Goal: Check status

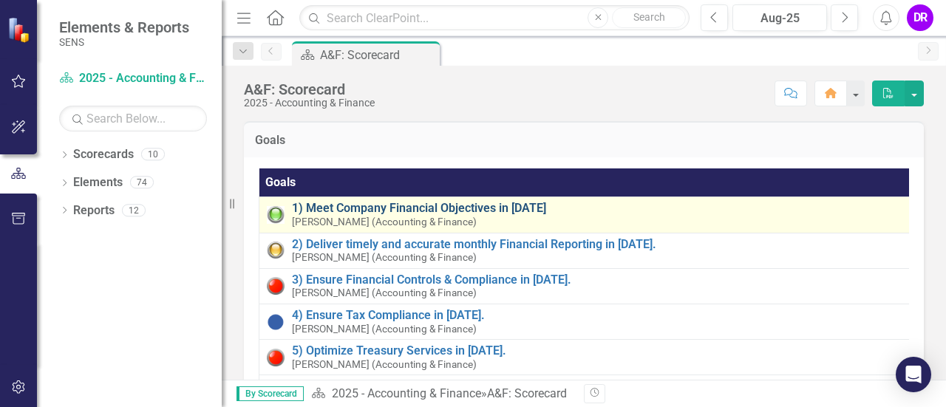
click at [479, 208] on link "1) Meet Company Financial Objectives in [DATE]" at bounding box center [597, 208] width 611 height 13
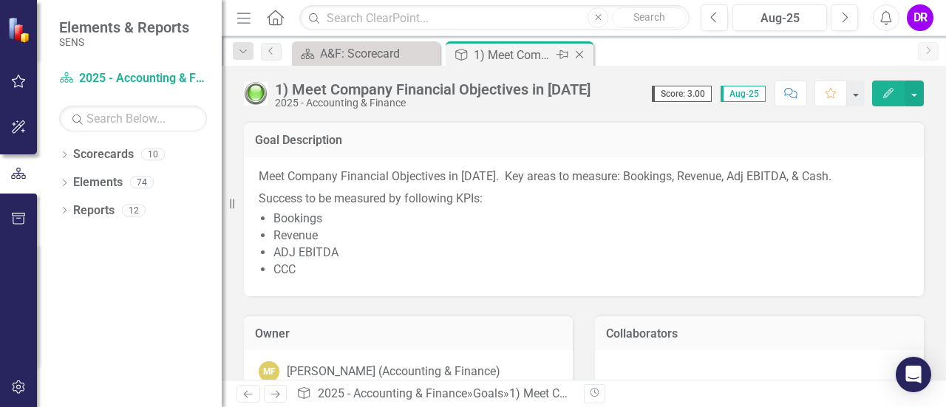
click at [580, 54] on icon "Close" at bounding box center [579, 55] width 15 height 12
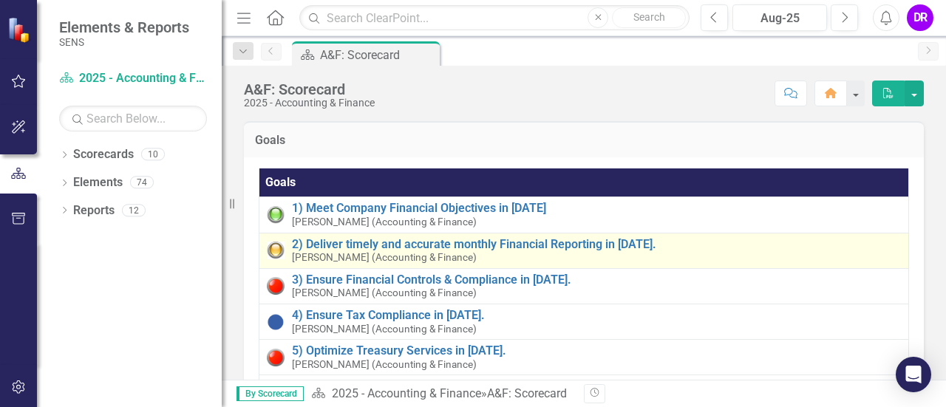
click at [426, 250] on div "2) Deliver timely and accurate monthly Financial Reporting in [DATE]. [PERSON_N…" at bounding box center [596, 251] width 609 height 26
click at [431, 248] on link "2) Deliver timely and accurate monthly Financial Reporting in [DATE]." at bounding box center [596, 244] width 609 height 13
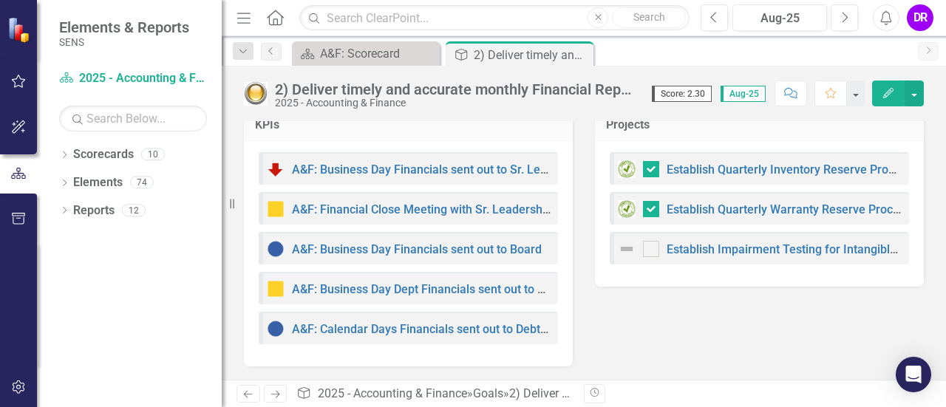
scroll to position [407, 0]
click at [64, 208] on icon "Dropdown" at bounding box center [64, 212] width 10 height 8
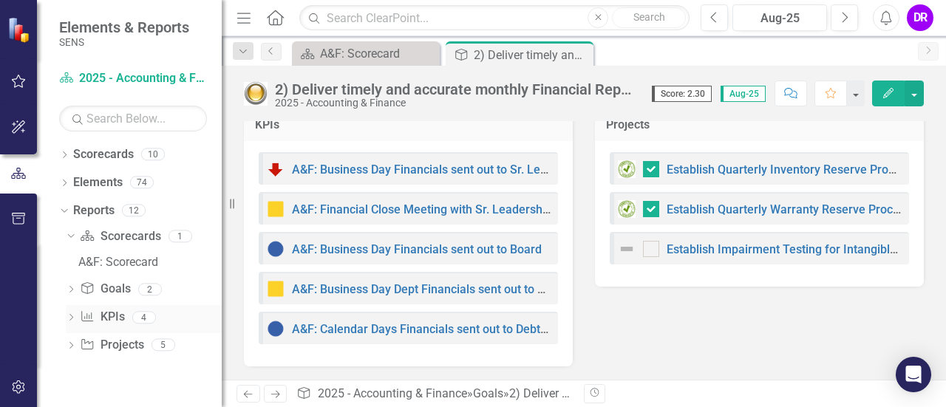
click at [143, 310] on div "KPI KPIs 4" at bounding box center [151, 319] width 142 height 28
click at [75, 320] on icon "Dropdown" at bounding box center [71, 319] width 10 height 8
click at [129, 320] on div "A&F: KPIs" at bounding box center [149, 317] width 143 height 13
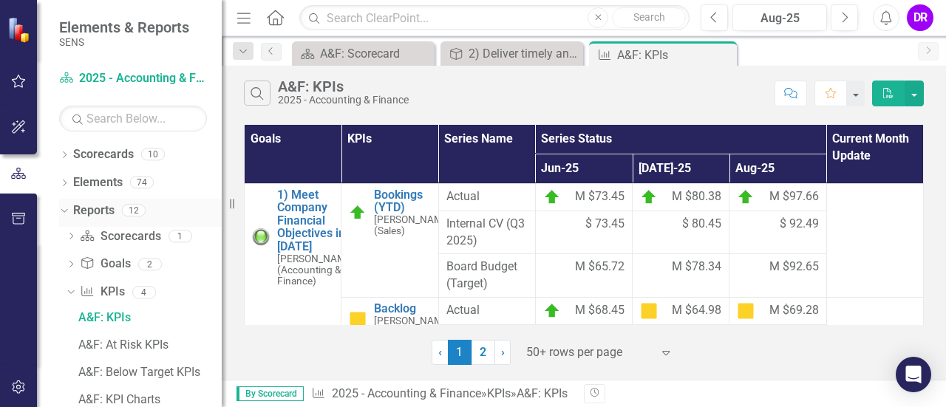
click at [61, 214] on icon "Dropdown" at bounding box center [62, 210] width 8 height 10
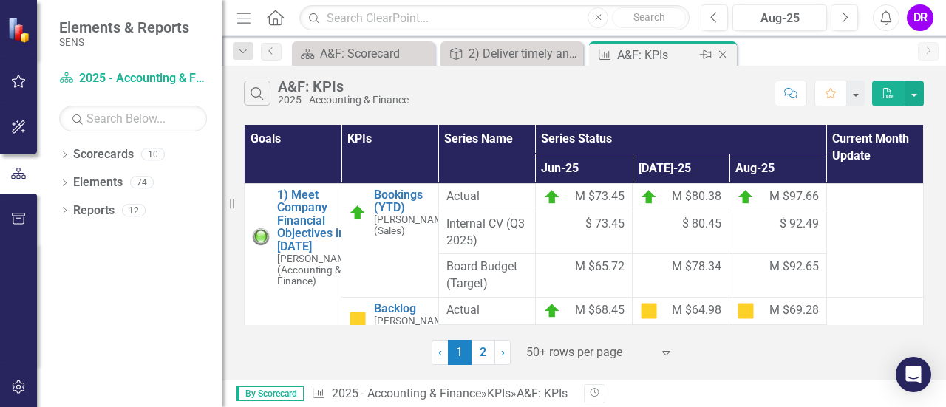
click at [724, 50] on icon "Close" at bounding box center [722, 55] width 15 height 12
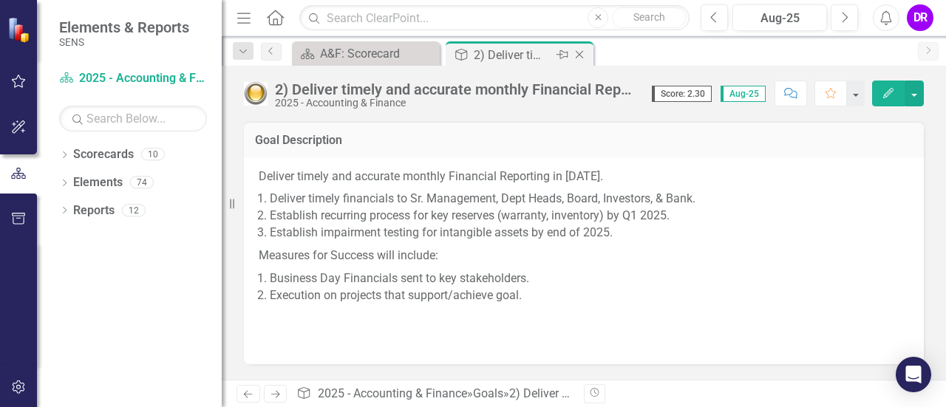
click at [587, 55] on icon "Close" at bounding box center [579, 55] width 15 height 12
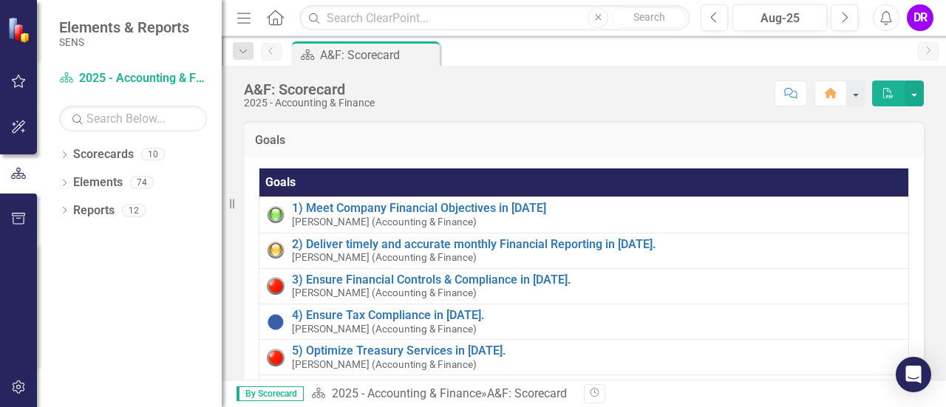
drag, startPoint x: 222, startPoint y: 283, endPoint x: 120, endPoint y: 269, distance: 103.0
click at [120, 269] on div "Elements & Reports SENS Scorecard 2025 - Accounting & Finance Search Dropdown S…" at bounding box center [111, 203] width 222 height 407
drag, startPoint x: 223, startPoint y: 255, endPoint x: 171, endPoint y: 252, distance: 51.8
click at [171, 252] on div "Elements & Reports SENS Scorecard 2025 - Accounting & Finance Search Dropdown S…" at bounding box center [111, 203] width 222 height 407
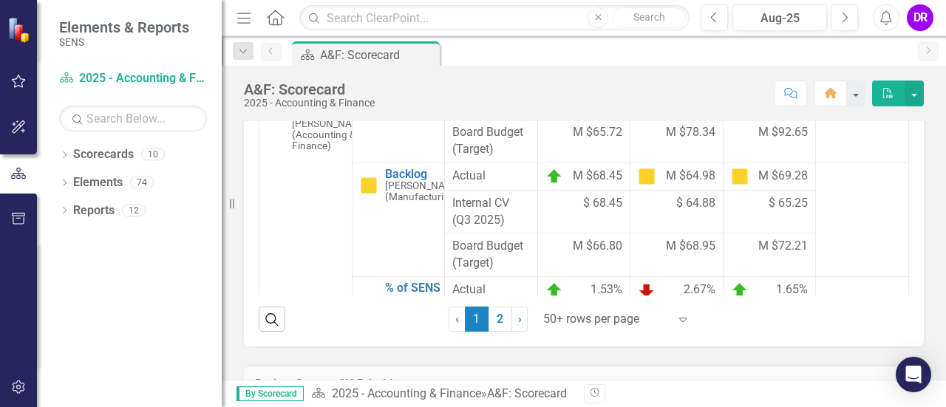
scroll to position [603, 0]
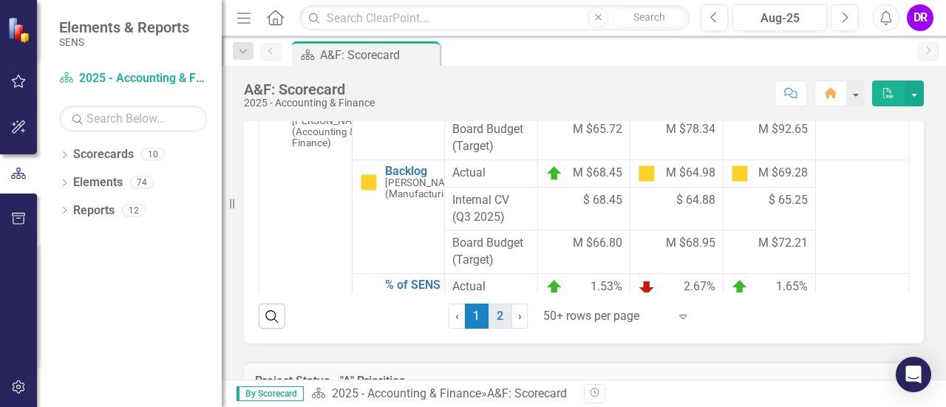
click at [490, 316] on link "2" at bounding box center [501, 316] width 24 height 25
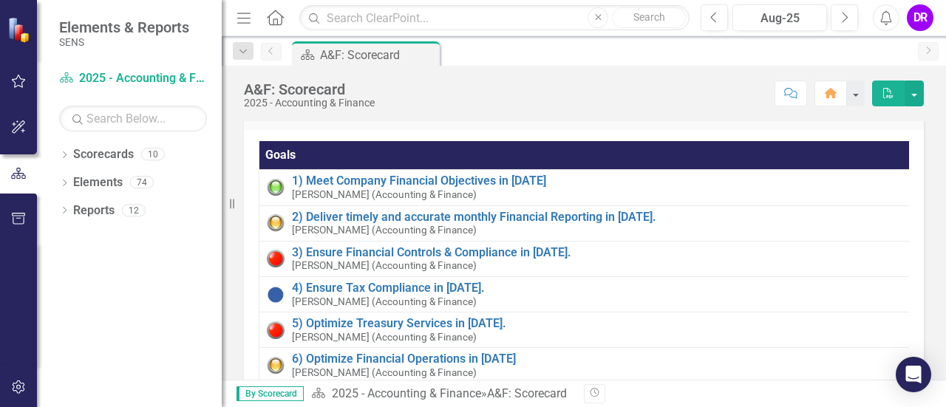
scroll to position [0, 0]
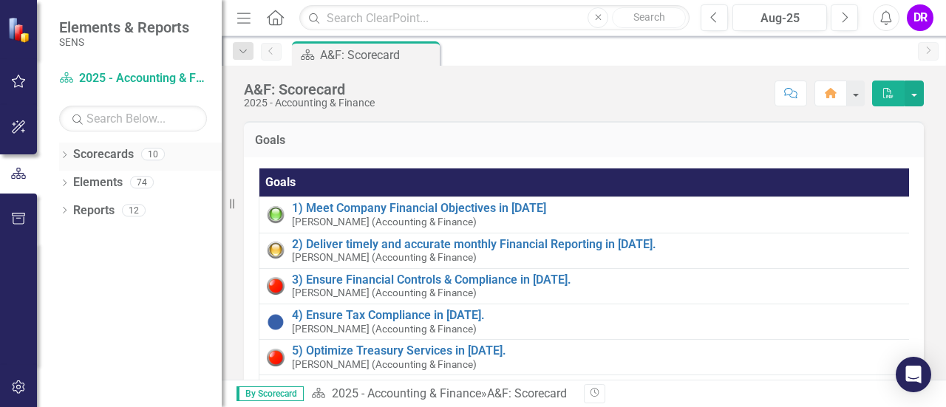
click at [92, 154] on link "Scorecards" at bounding box center [103, 154] width 61 height 17
click at [101, 180] on link "Elements" at bounding box center [98, 182] width 50 height 17
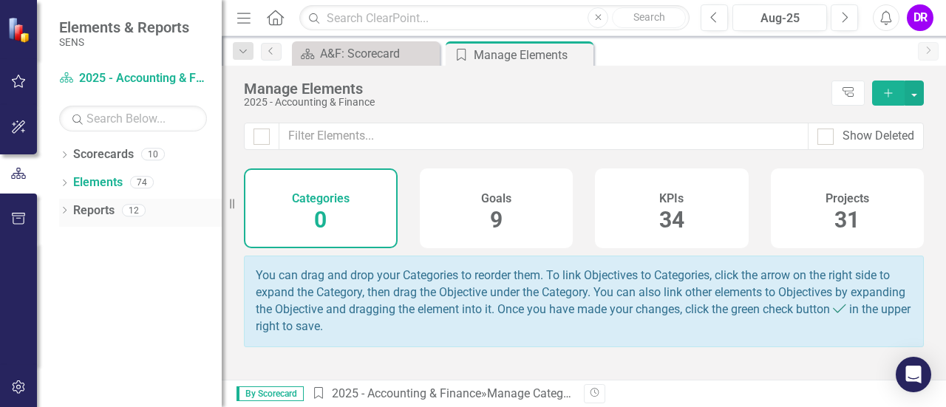
click at [65, 214] on icon "Dropdown" at bounding box center [64, 212] width 10 height 8
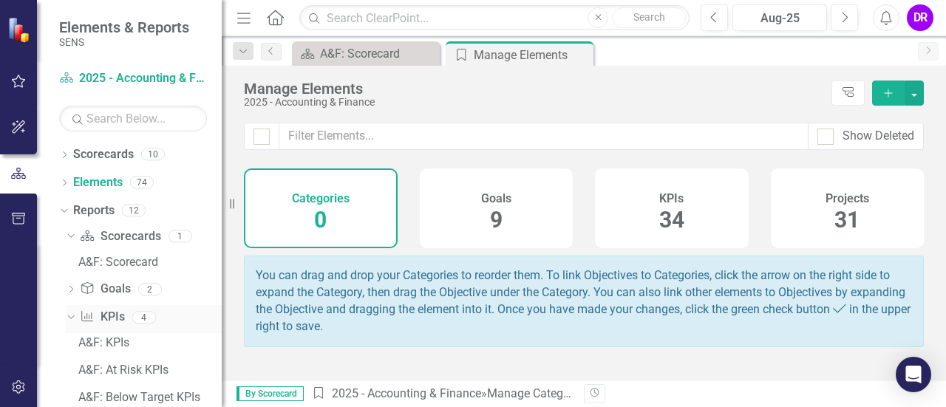
click at [69, 322] on div "Dropdown" at bounding box center [71, 319] width 10 height 7
click at [74, 290] on icon "Dropdown" at bounding box center [71, 291] width 10 height 8
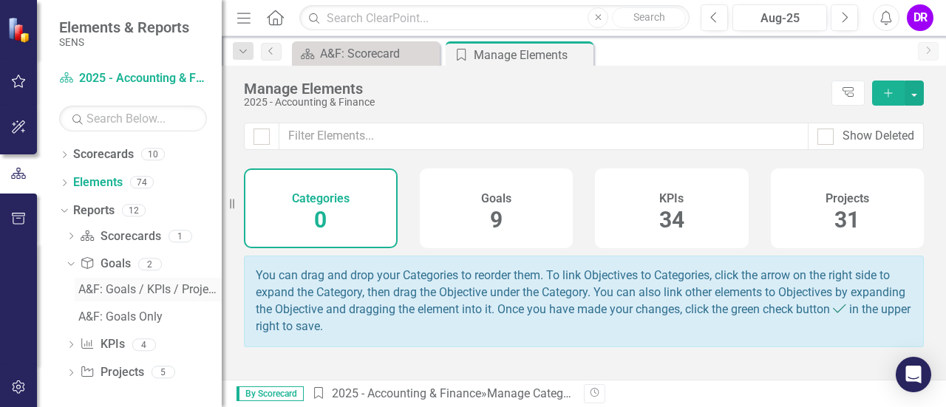
click at [179, 284] on div "A&F: Goals / KPIs / Projects" at bounding box center [149, 289] width 143 height 13
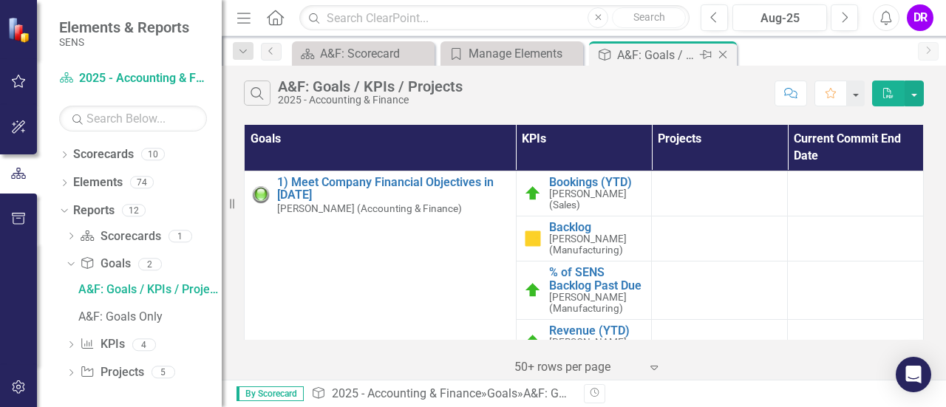
click at [720, 55] on icon "Close" at bounding box center [722, 55] width 15 height 12
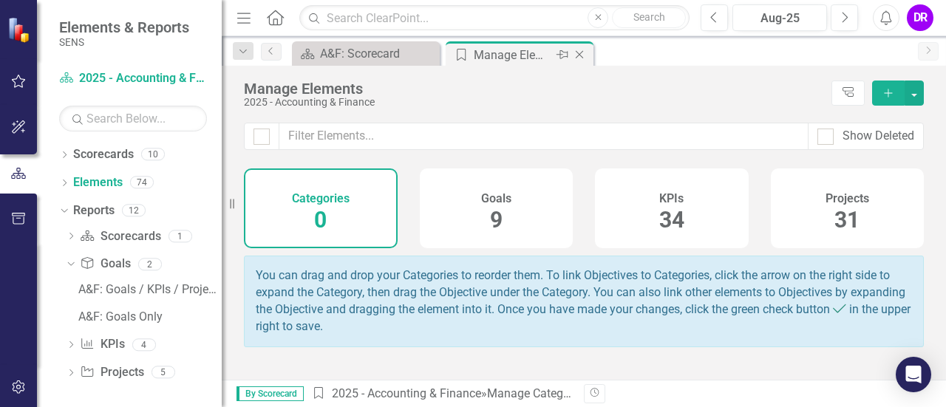
click at [582, 52] on icon "Close" at bounding box center [579, 55] width 15 height 12
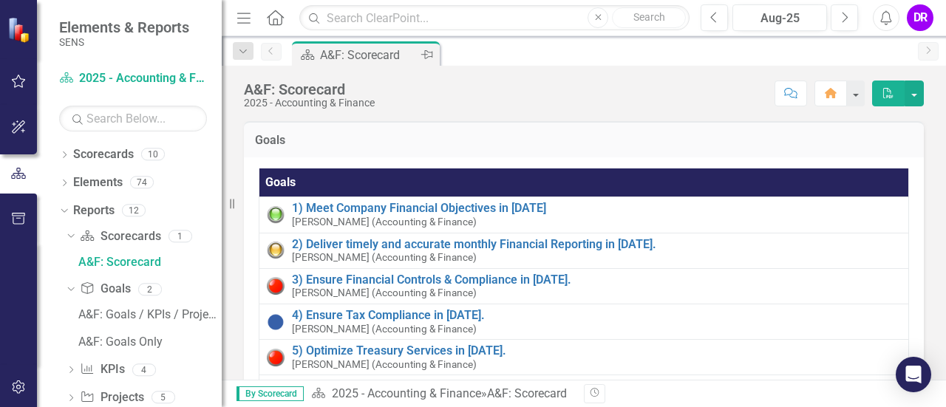
click at [432, 60] on icon "Pin" at bounding box center [427, 54] width 12 height 15
click at [61, 215] on div "Dropdown" at bounding box center [64, 212] width 10 height 7
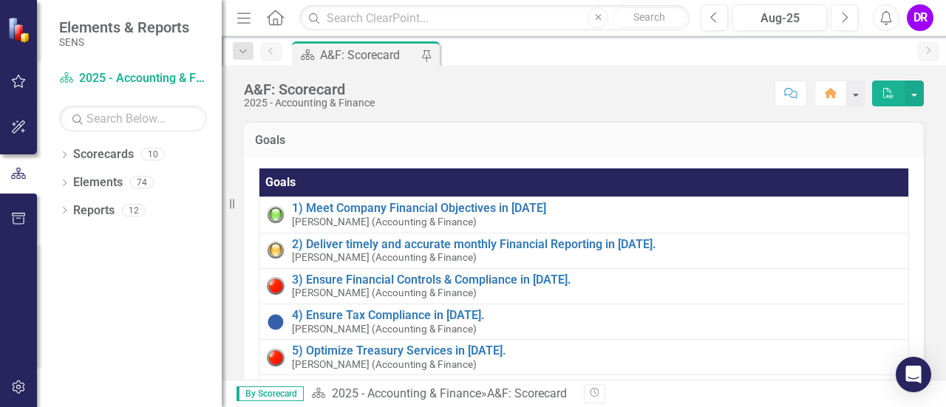
click at [234, 205] on icon at bounding box center [232, 204] width 4 height 10
drag, startPoint x: 234, startPoint y: 205, endPoint x: 185, endPoint y: 205, distance: 48.8
click at [185, 205] on div "Elements & Reports SENS Scorecard 2025 - Accounting & Finance Search Dropdown S…" at bounding box center [111, 203] width 222 height 407
drag, startPoint x: 230, startPoint y: 203, endPoint x: 200, endPoint y: 200, distance: 29.7
click at [200, 200] on div "Elements & Reports SENS Scorecard 2025 - Accounting & Finance Search Dropdown S…" at bounding box center [111, 203] width 222 height 407
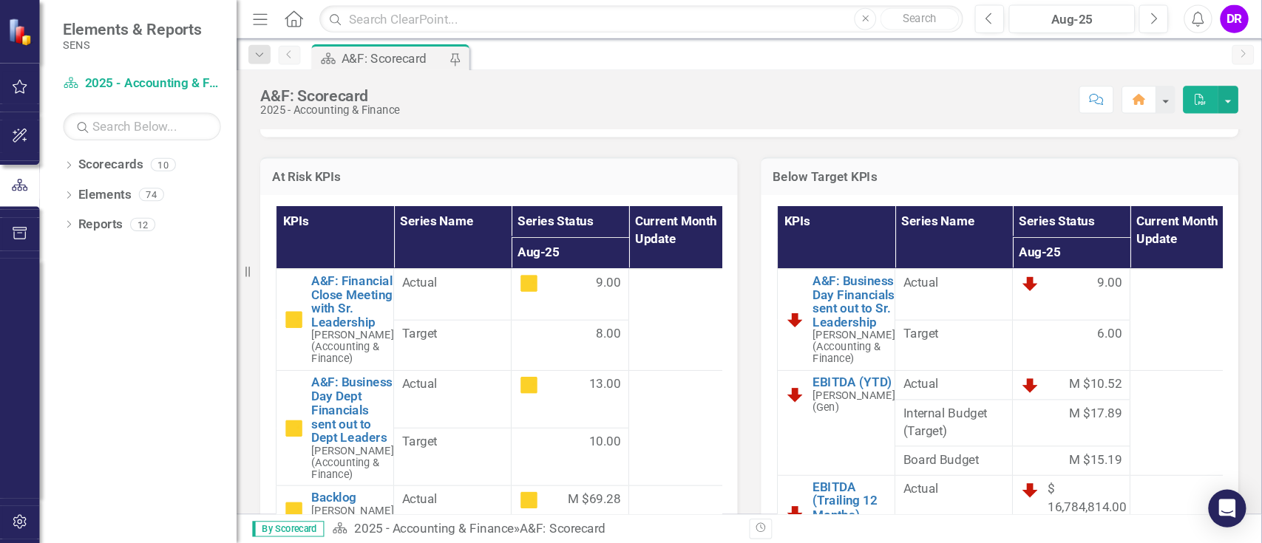
scroll to position [1358, 0]
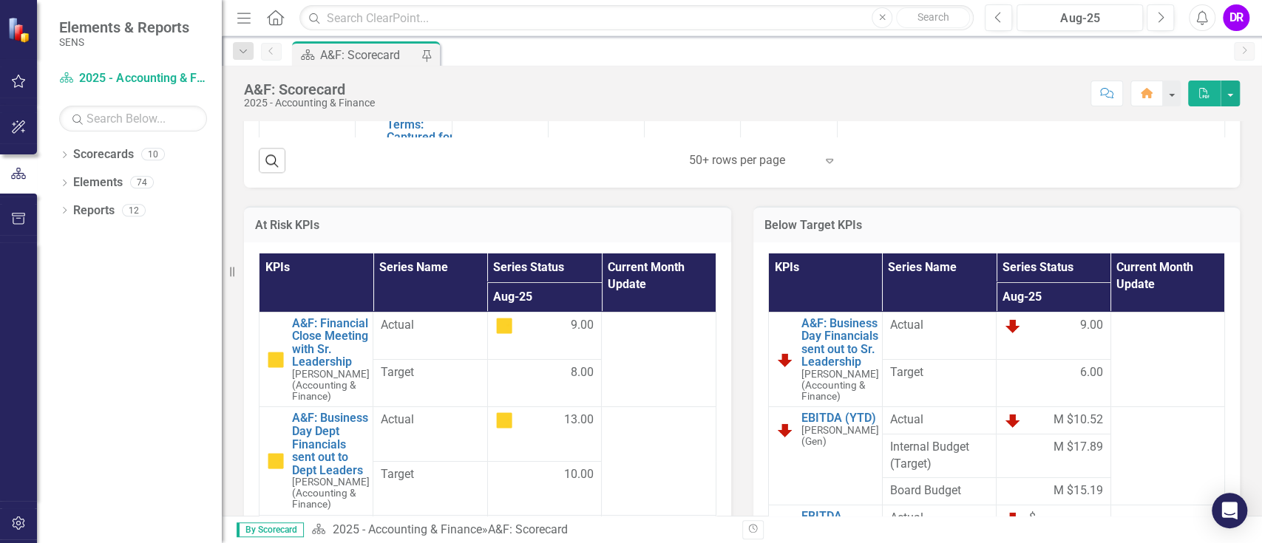
drag, startPoint x: 945, startPoint y: 1, endPoint x: 772, endPoint y: 92, distance: 195.7
click at [772, 92] on div "Score: N/A Aug-25 Completed Comment Home PDF" at bounding box center [810, 93] width 857 height 25
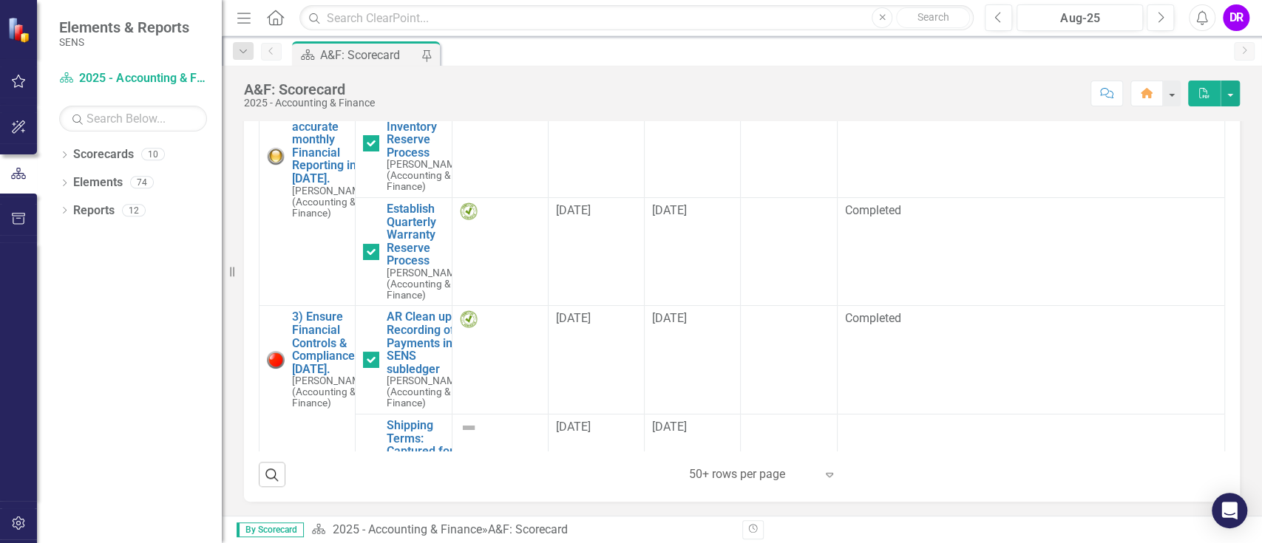
scroll to position [1120, 0]
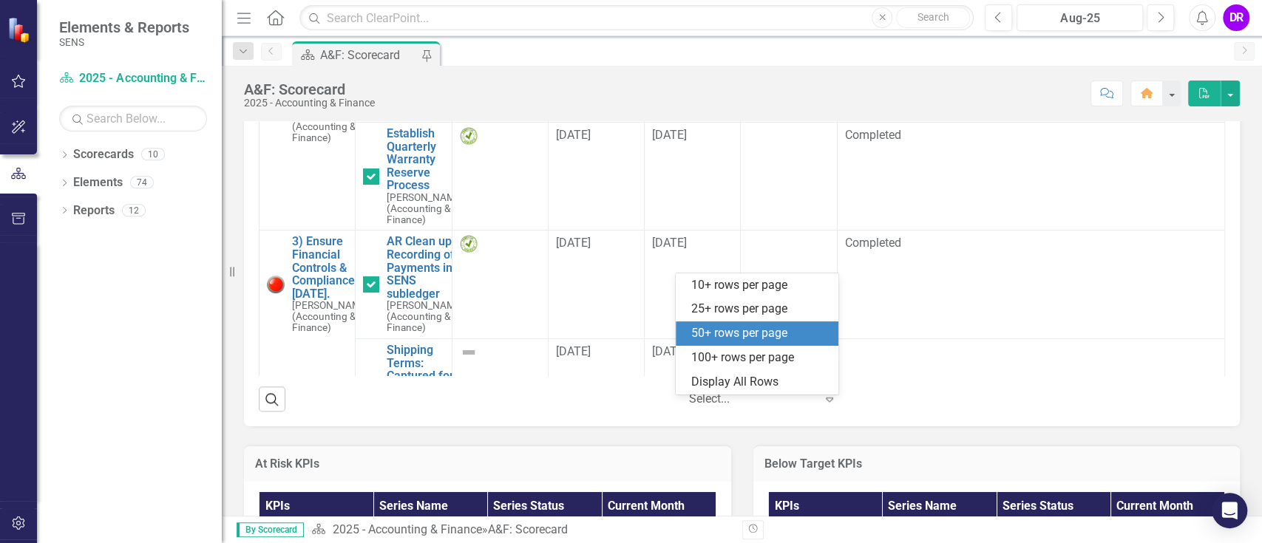
click at [826, 407] on div "Expand" at bounding box center [833, 399] width 22 height 27
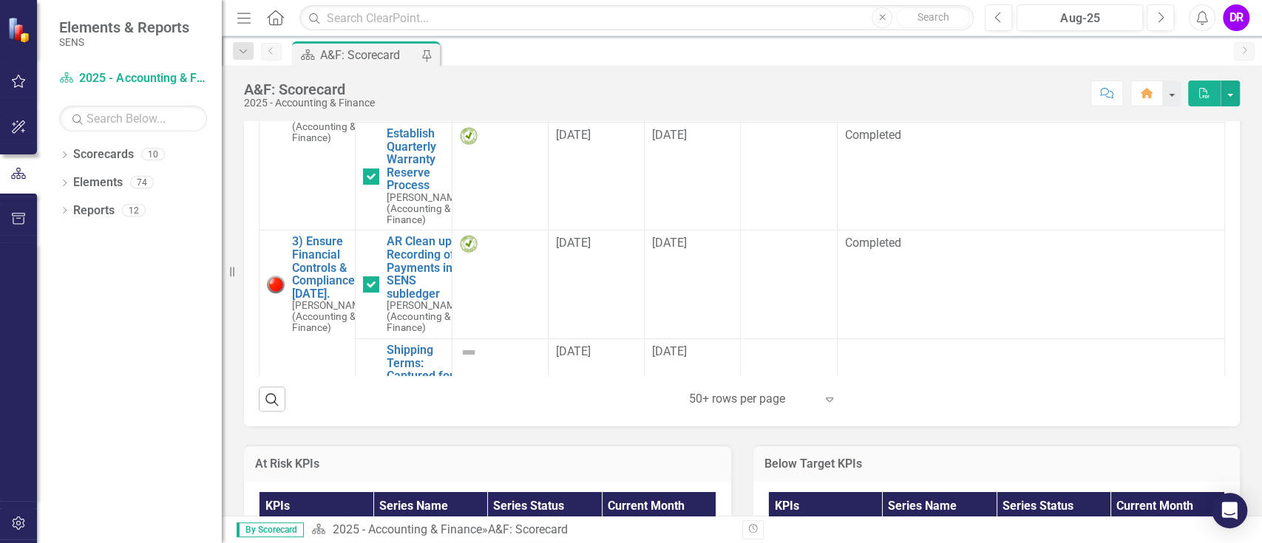
click at [945, 407] on div "Search ‹ Previous 1 (current) › Next 50+ rows per page Expand" at bounding box center [742, 393] width 966 height 36
click at [273, 403] on icon "Search" at bounding box center [272, 398] width 16 height 13
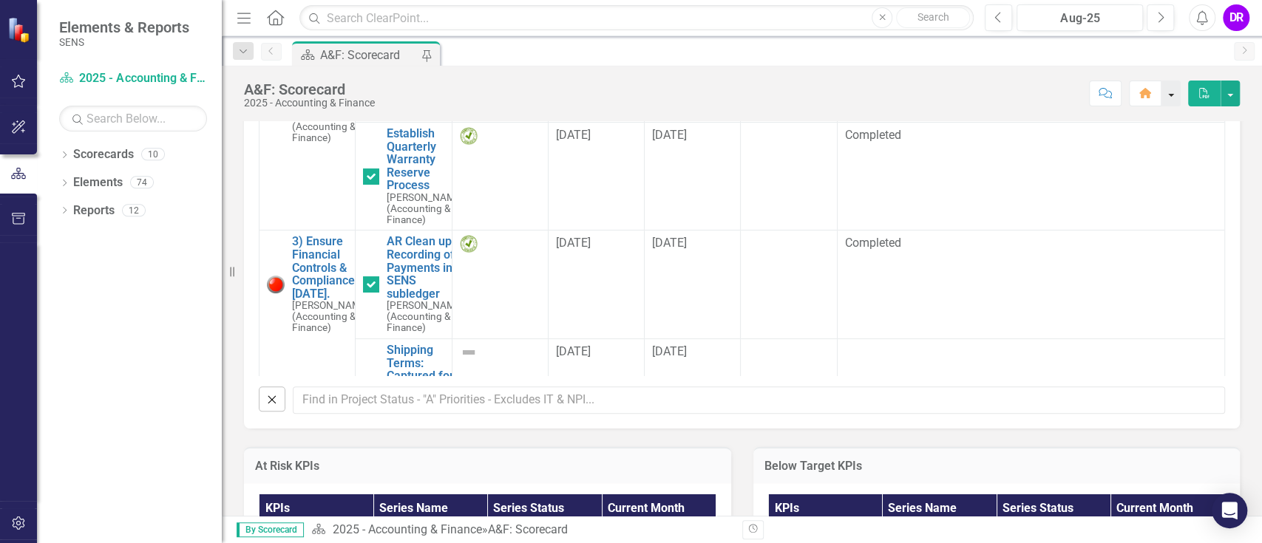
click at [945, 92] on button "button" at bounding box center [1170, 94] width 19 height 26
click at [271, 407] on button "Close" at bounding box center [272, 399] width 27 height 25
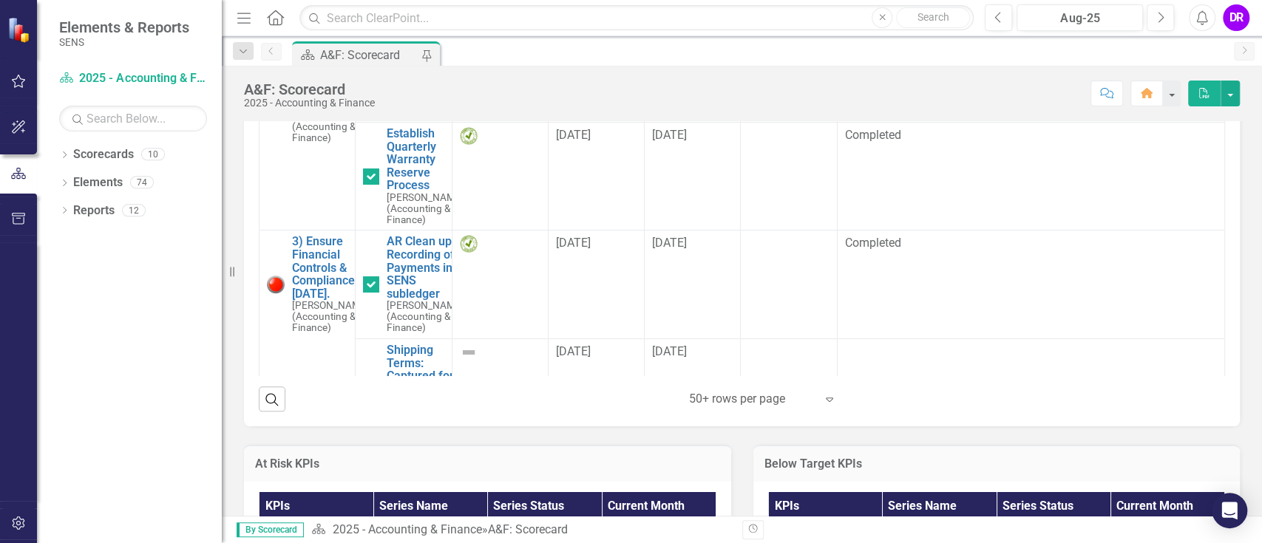
click at [830, 405] on icon "Expand" at bounding box center [829, 399] width 15 height 12
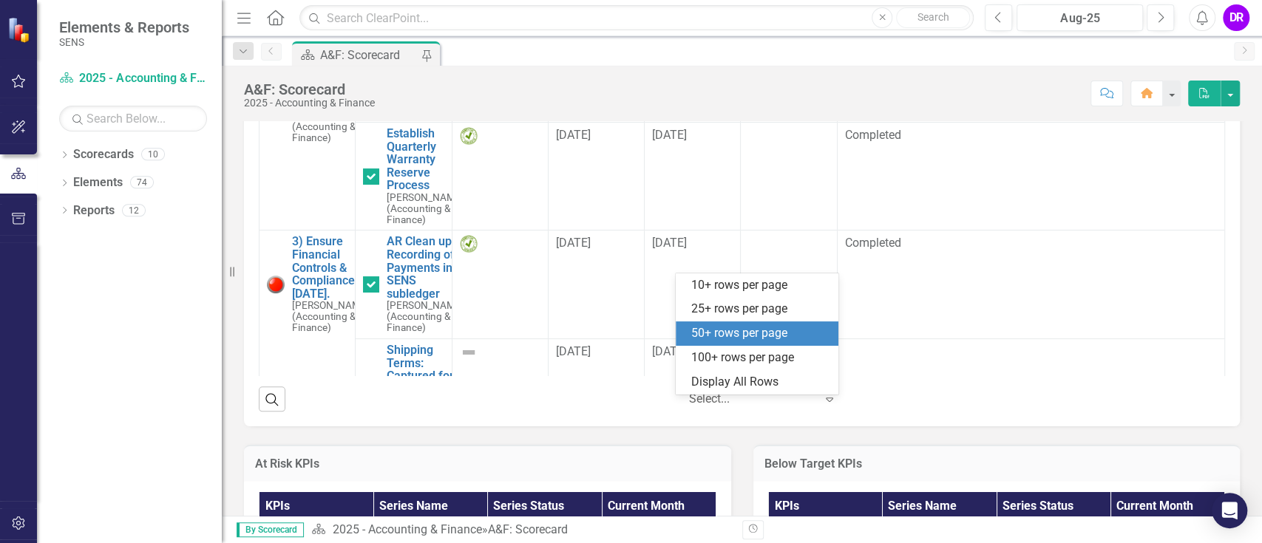
click at [830, 405] on icon "Expand" at bounding box center [829, 399] width 15 height 12
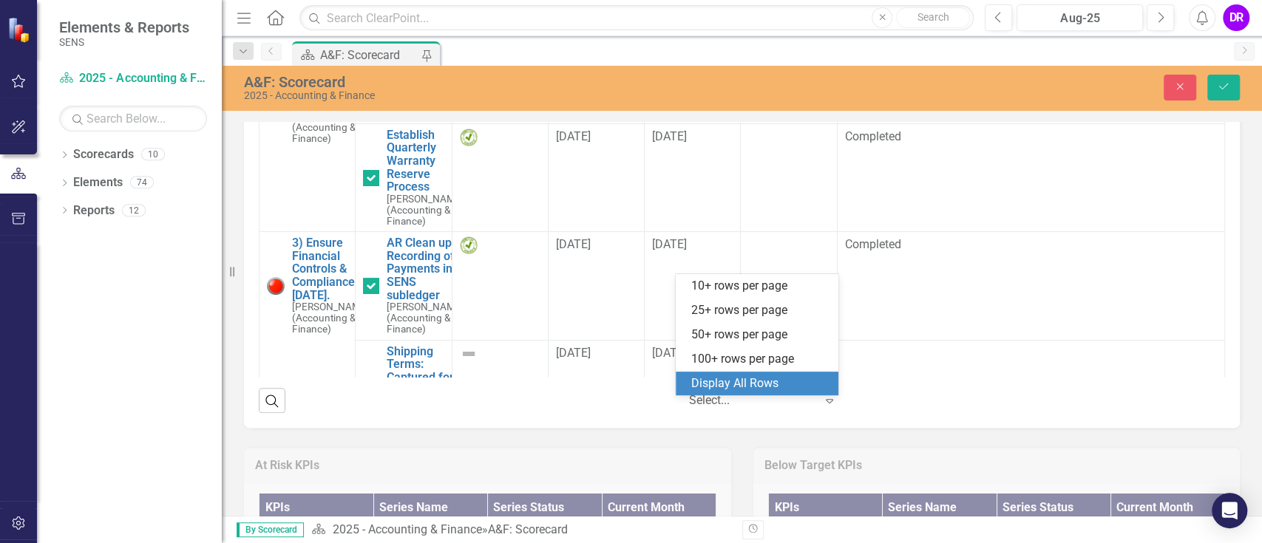
click at [758, 391] on div "Display All Rows" at bounding box center [759, 383] width 139 height 17
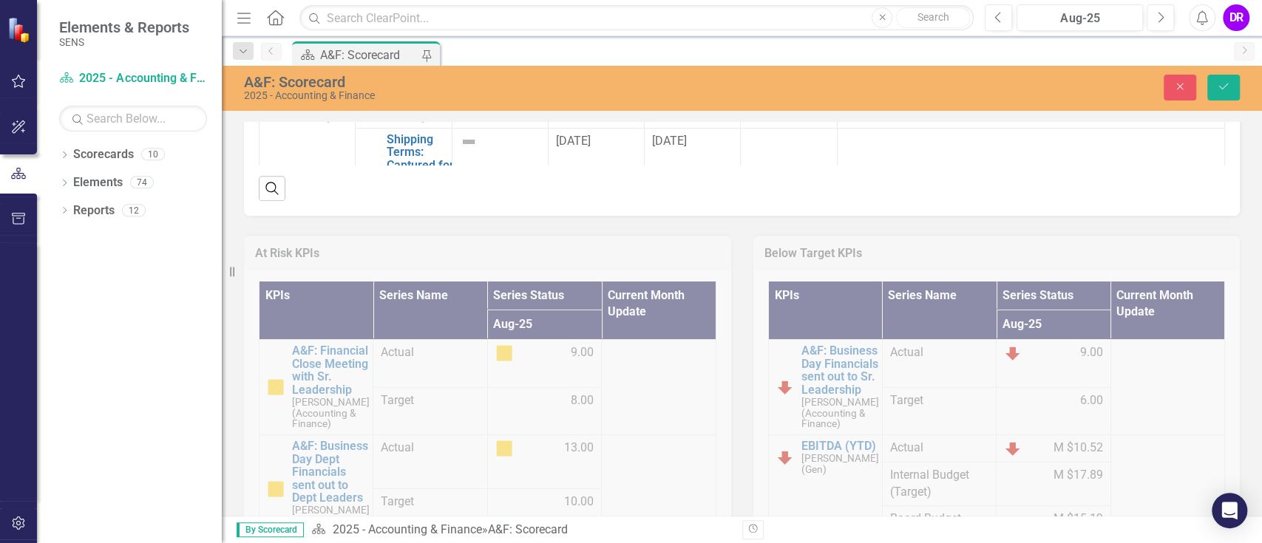
scroll to position [764, 0]
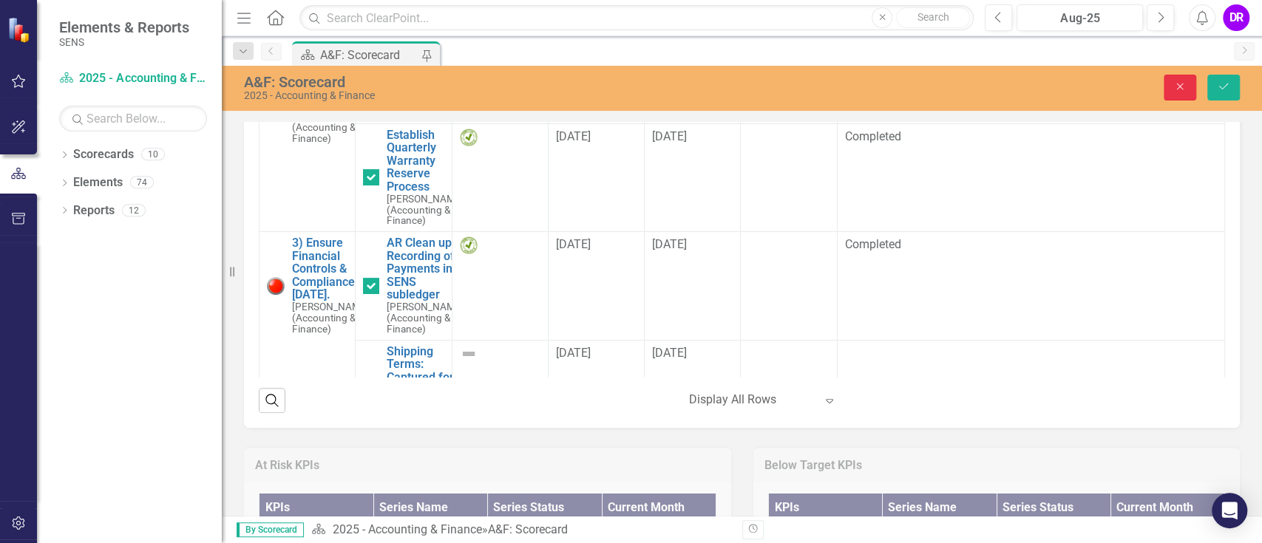
click at [945, 91] on icon "Close" at bounding box center [1179, 86] width 13 height 10
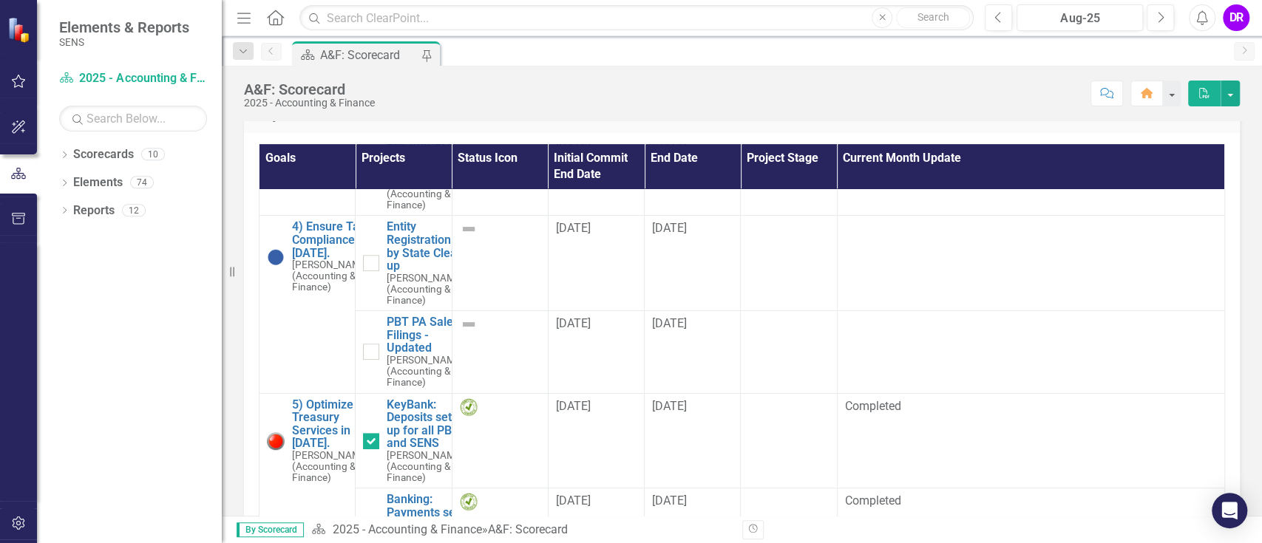
scroll to position [494, 0]
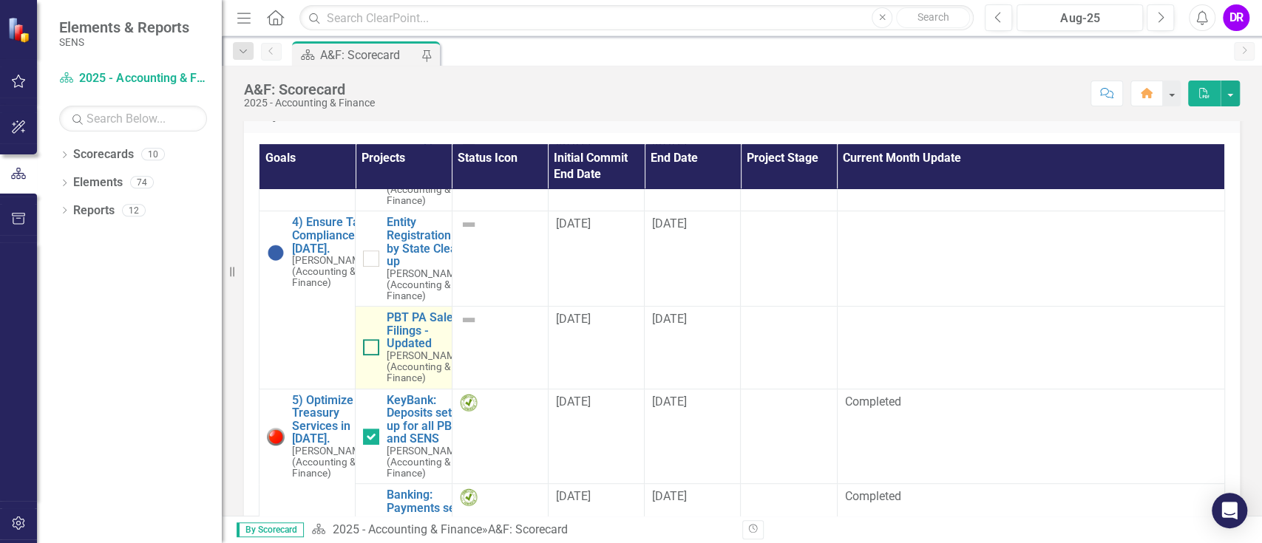
click at [365, 356] on div at bounding box center [371, 347] width 16 height 16
click at [365, 349] on input "checkbox" at bounding box center [368, 344] width 10 height 10
checkbox input "true"
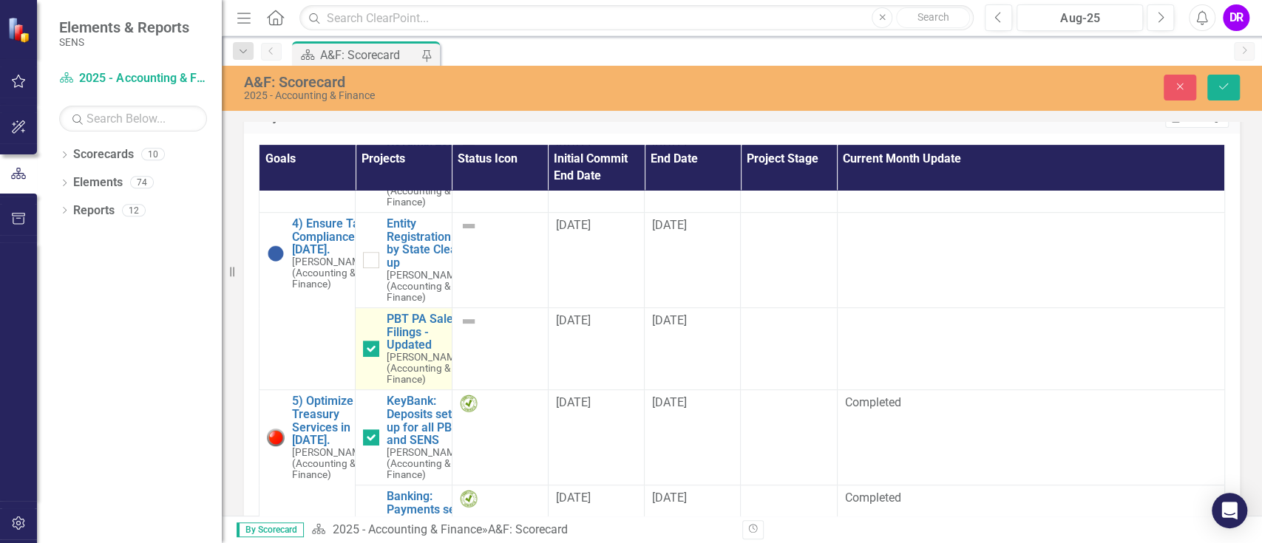
click at [420, 385] on small "[PERSON_NAME] (Accounting & Finance)" at bounding box center [426, 368] width 78 height 33
click at [401, 352] on link "PBT PA Sales Filings - Updated" at bounding box center [426, 332] width 78 height 39
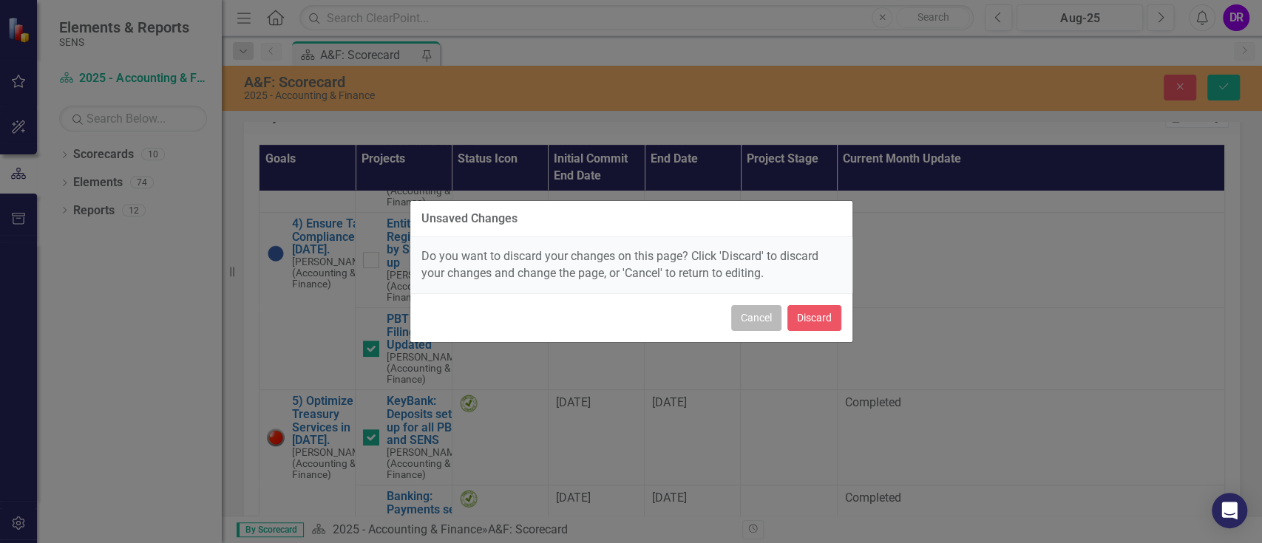
click at [749, 322] on button "Cancel" at bounding box center [756, 318] width 50 height 26
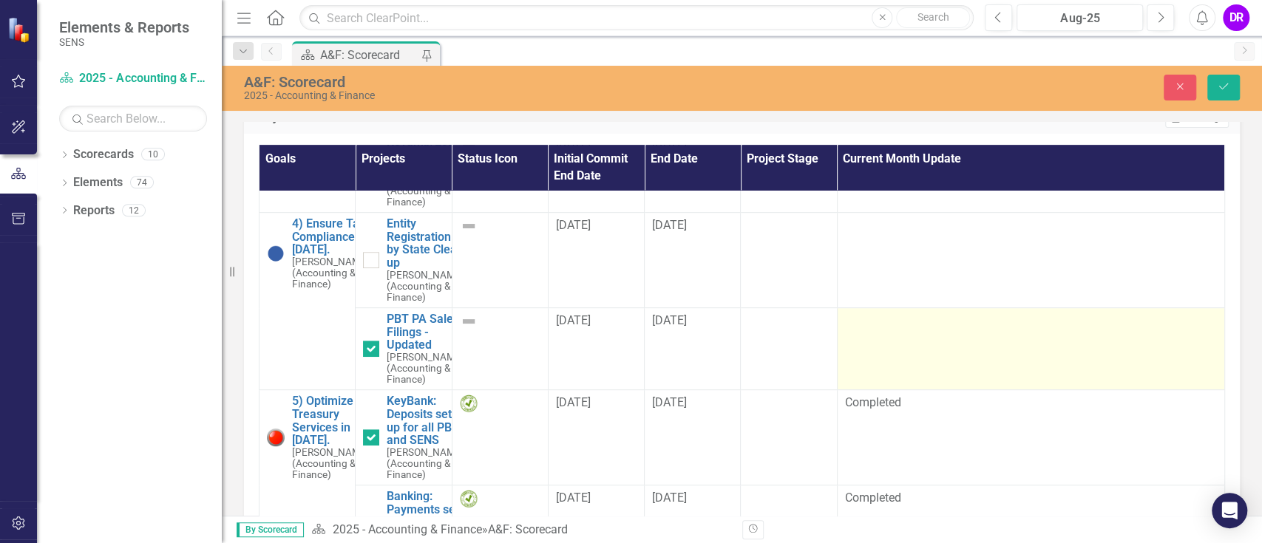
click at [894, 390] on td at bounding box center [1030, 349] width 387 height 82
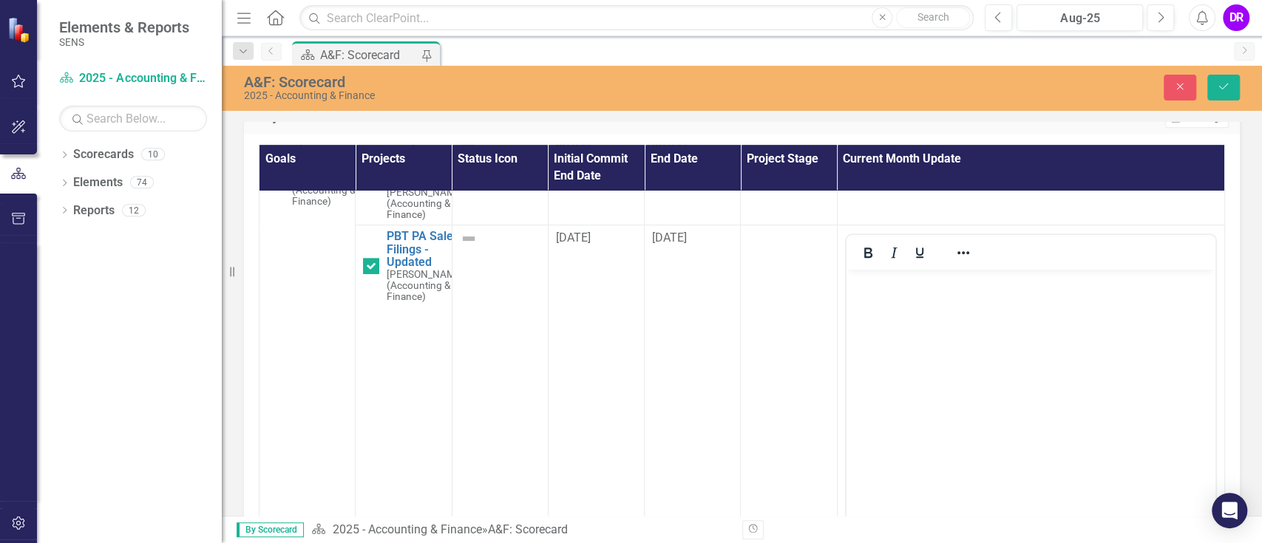
scroll to position [571, 0]
click at [945, 308] on body "Rich Text Area. Press ALT-0 for help." at bounding box center [1030, 386] width 369 height 222
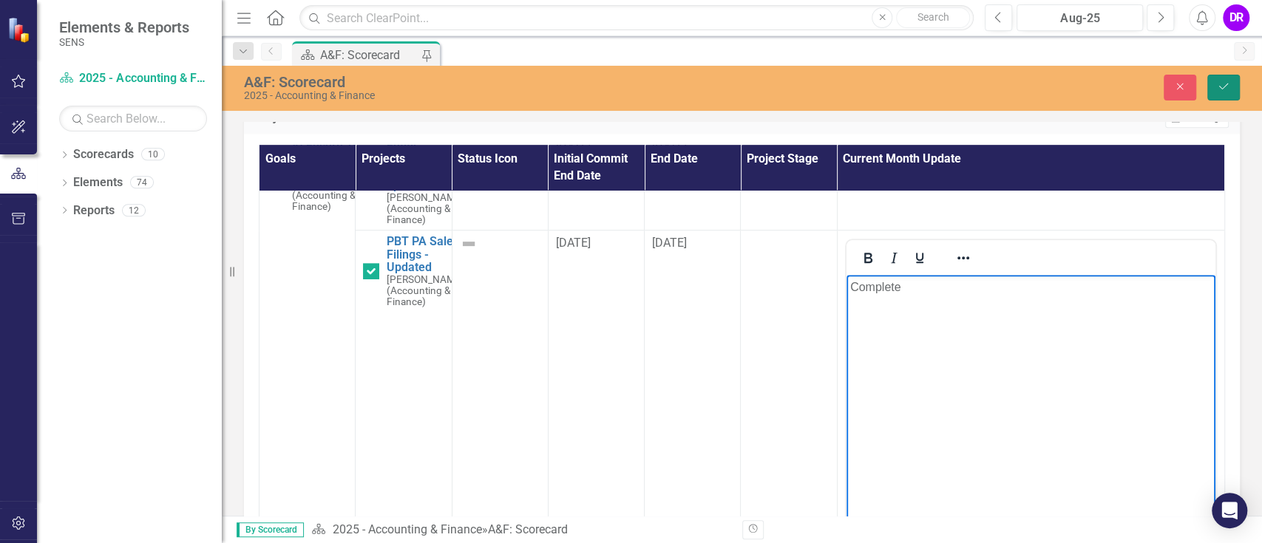
click at [945, 86] on icon "Save" at bounding box center [1223, 86] width 13 height 10
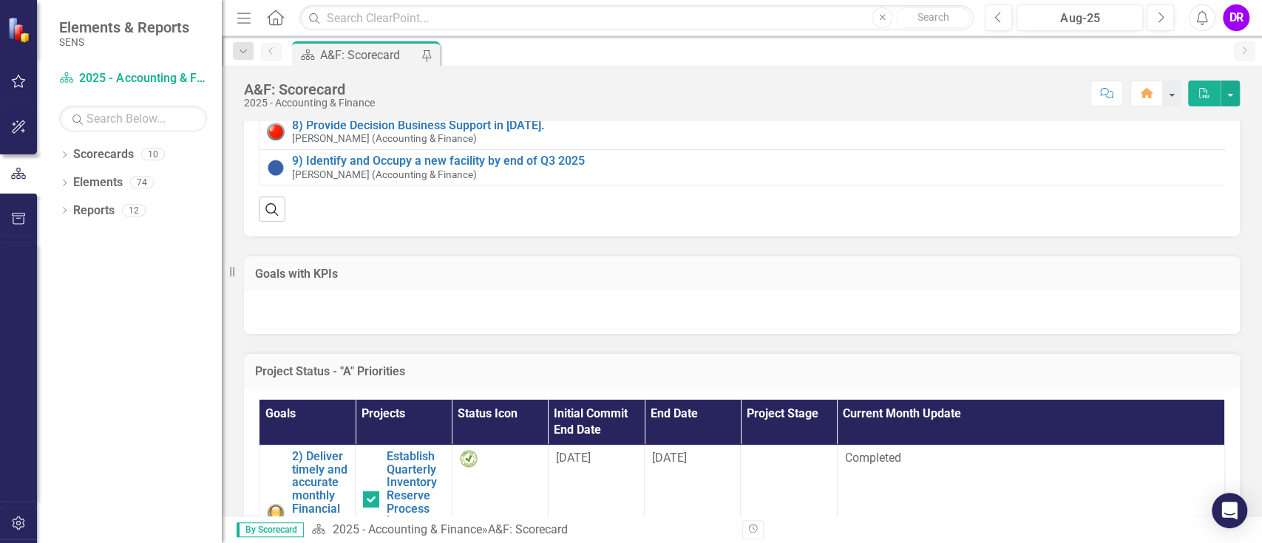
scroll to position [0, 0]
